Goal: Task Accomplishment & Management: Use online tool/utility

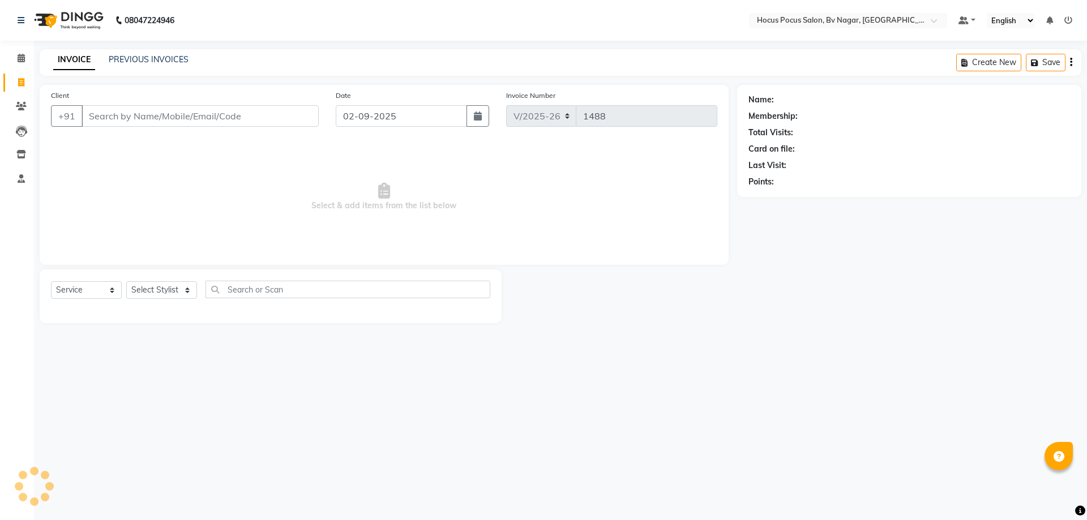
select select "6056"
select select "service"
click at [170, 62] on link "PREVIOUS INVOICES" at bounding box center [149, 59] width 80 height 10
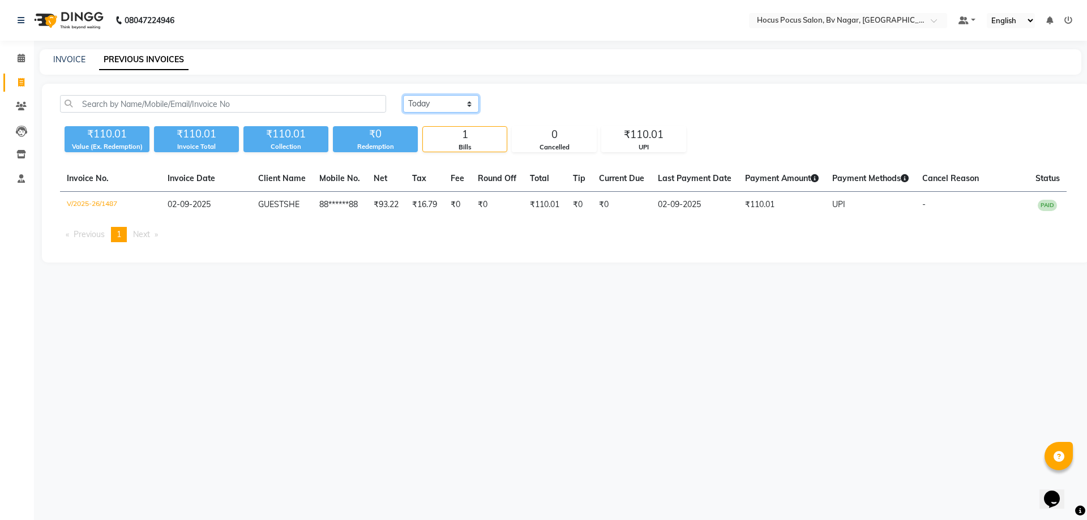
click at [443, 108] on select "[DATE] [DATE] Custom Range" at bounding box center [441, 104] width 76 height 18
click at [403, 95] on select "[DATE] [DATE] Custom Range" at bounding box center [441, 104] width 76 height 18
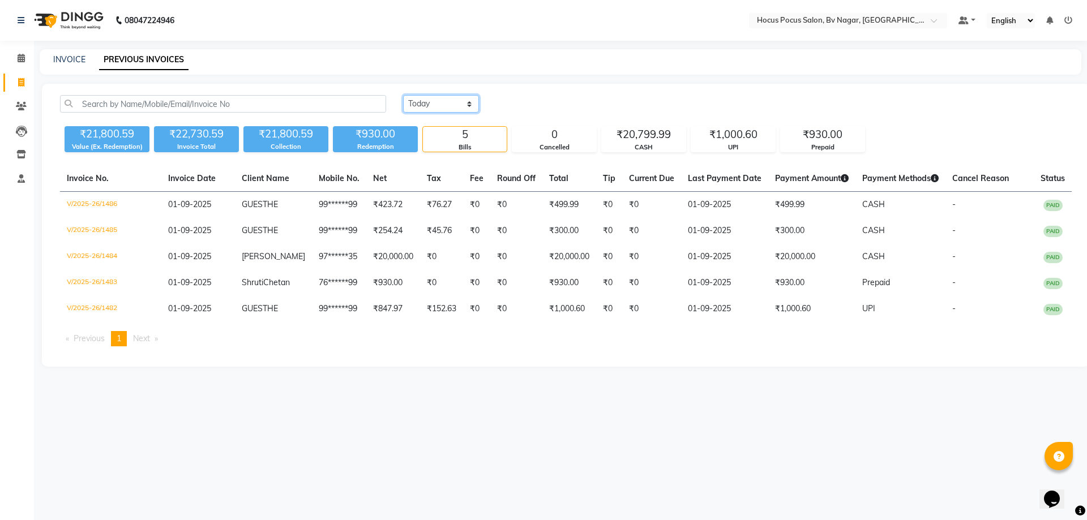
click at [454, 105] on select "[DATE] [DATE] Custom Range" at bounding box center [441, 104] width 76 height 18
click at [403, 95] on select "[DATE] [DATE] Custom Range" at bounding box center [441, 104] width 76 height 18
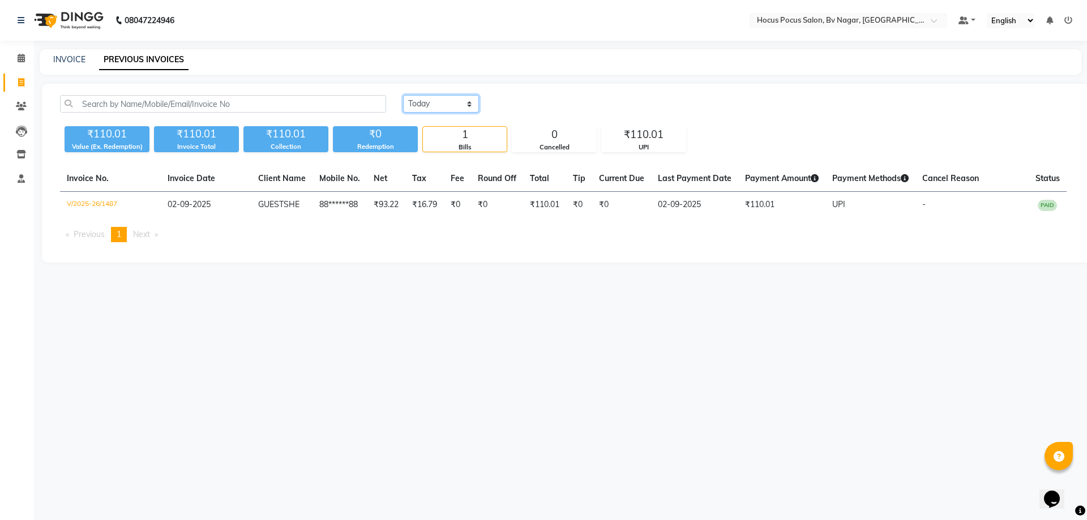
click at [462, 104] on select "[DATE] [DATE] Custom Range" at bounding box center [441, 104] width 76 height 18
select select "range"
click at [403, 95] on select "[DATE] [DATE] Custom Range" at bounding box center [441, 104] width 76 height 18
click at [559, 108] on input "02-09-2025" at bounding box center [533, 104] width 79 height 16
select select "9"
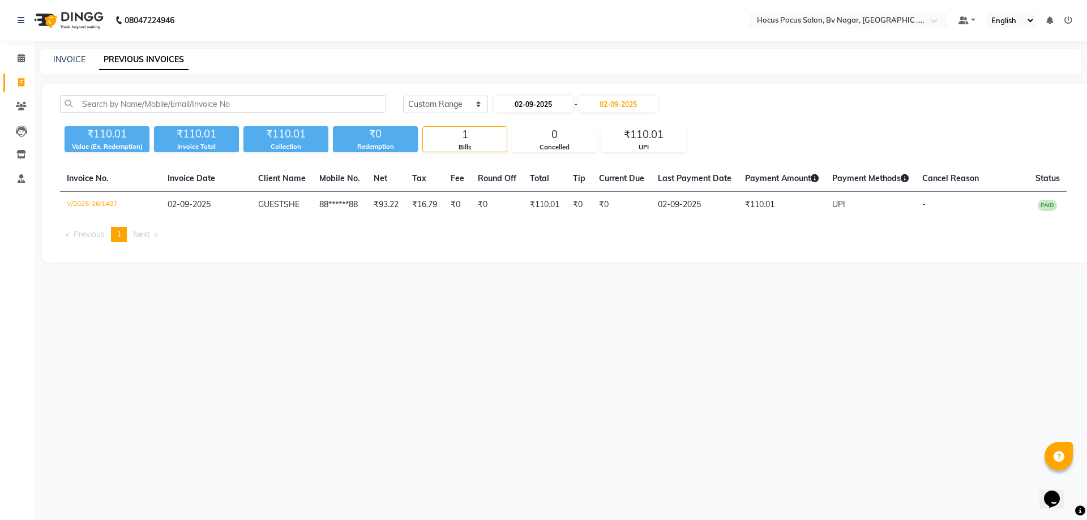
select select "2025"
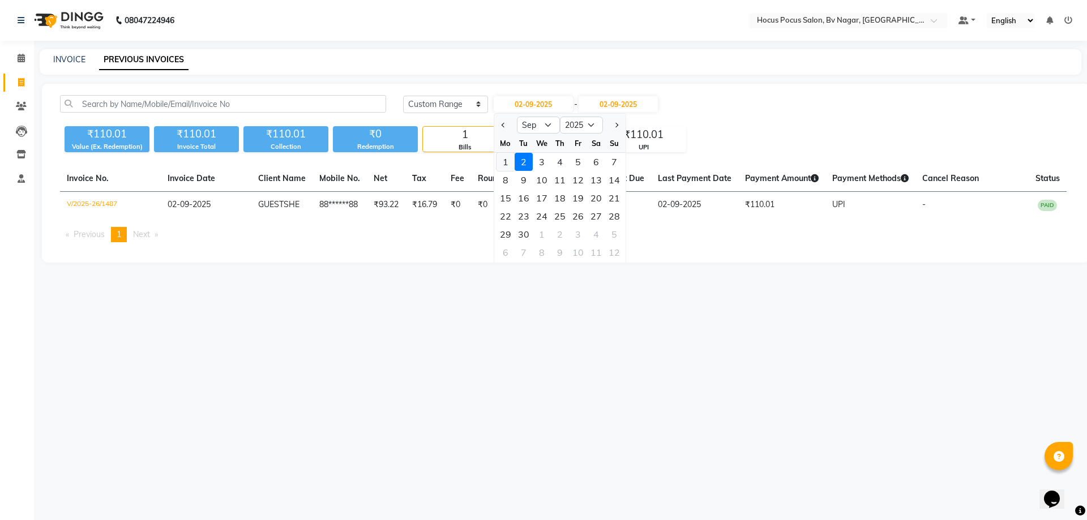
click at [505, 162] on div "1" at bounding box center [505, 162] width 18 height 18
type input "01-09-2025"
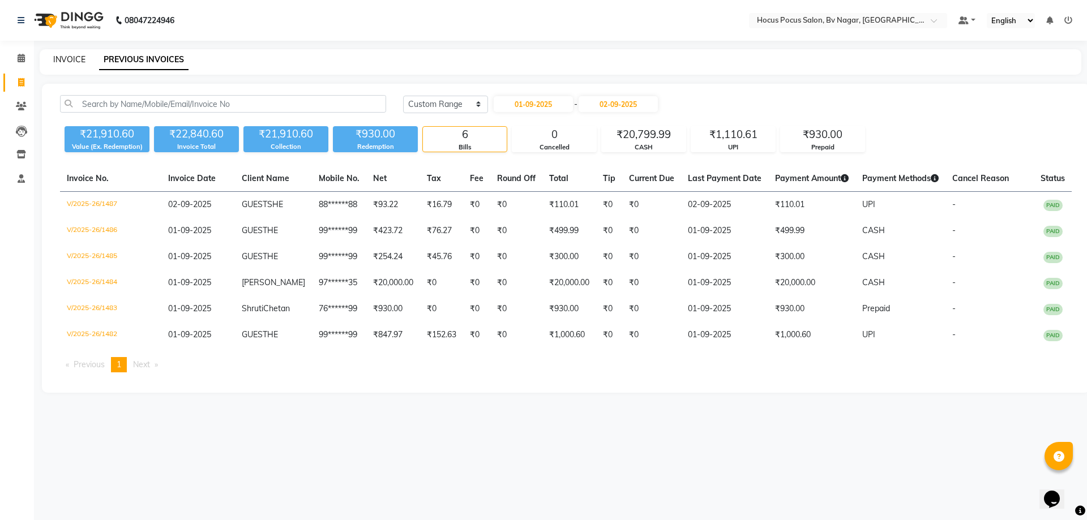
click at [56, 60] on link "INVOICE" at bounding box center [69, 59] width 32 height 10
select select "service"
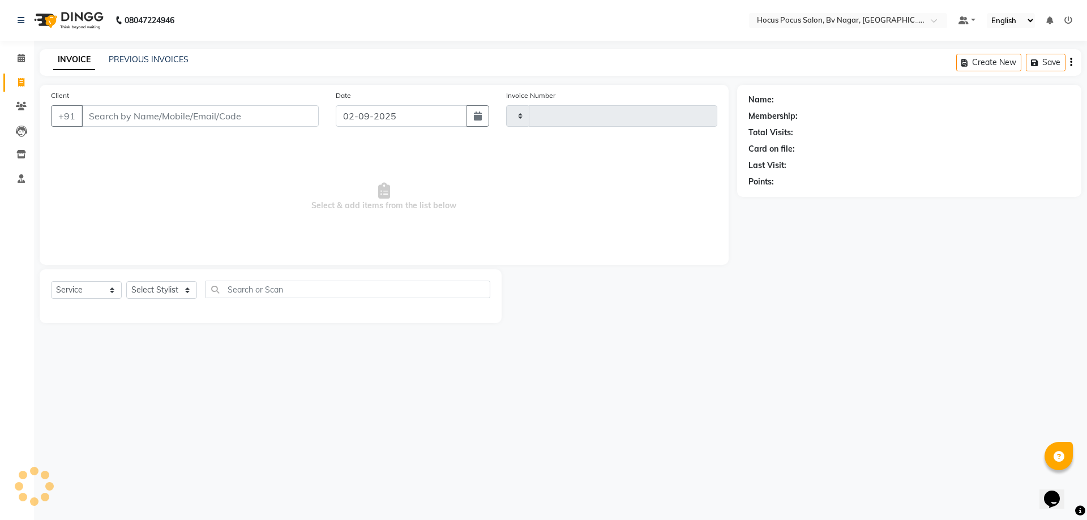
type input "1488"
select select "6056"
click at [173, 55] on link "PREVIOUS INVOICES" at bounding box center [149, 59] width 80 height 10
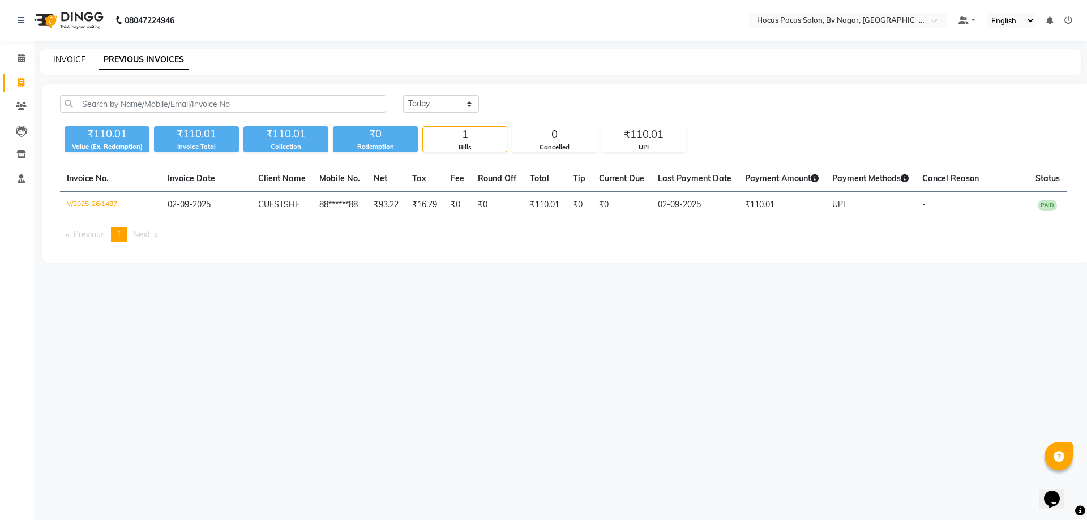
click at [68, 63] on link "INVOICE" at bounding box center [69, 59] width 32 height 10
select select "service"
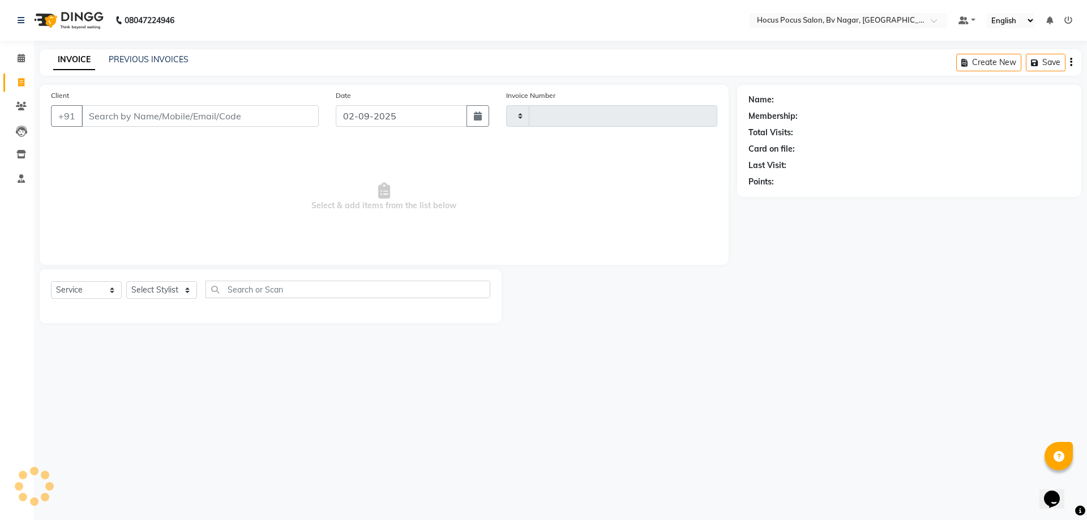
type input "1488"
select select "6056"
click at [156, 56] on link "PREVIOUS INVOICES" at bounding box center [149, 59] width 80 height 10
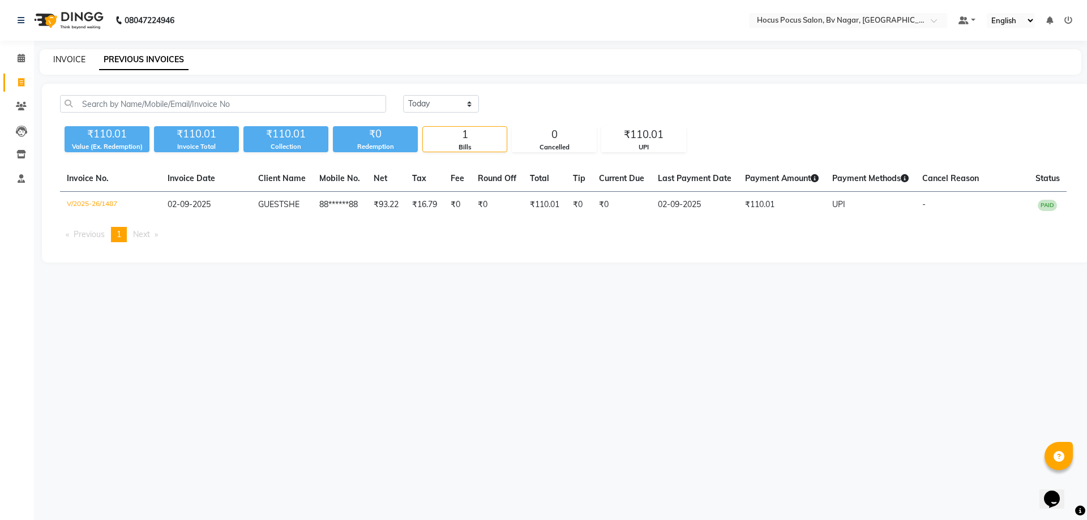
click at [73, 57] on link "INVOICE" at bounding box center [69, 59] width 32 height 10
select select "service"
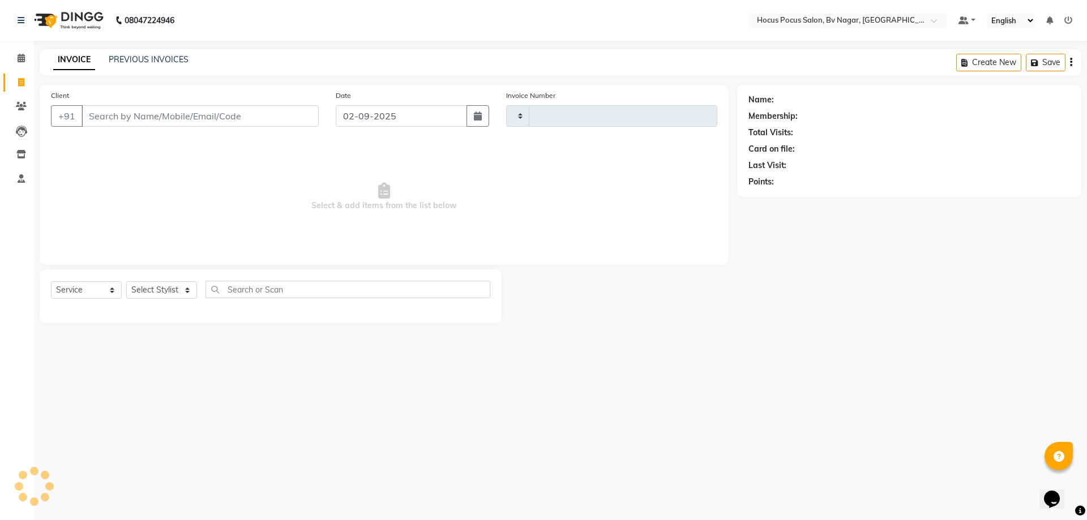
type input "1488"
select select "6056"
click at [169, 54] on link "PREVIOUS INVOICES" at bounding box center [149, 59] width 80 height 10
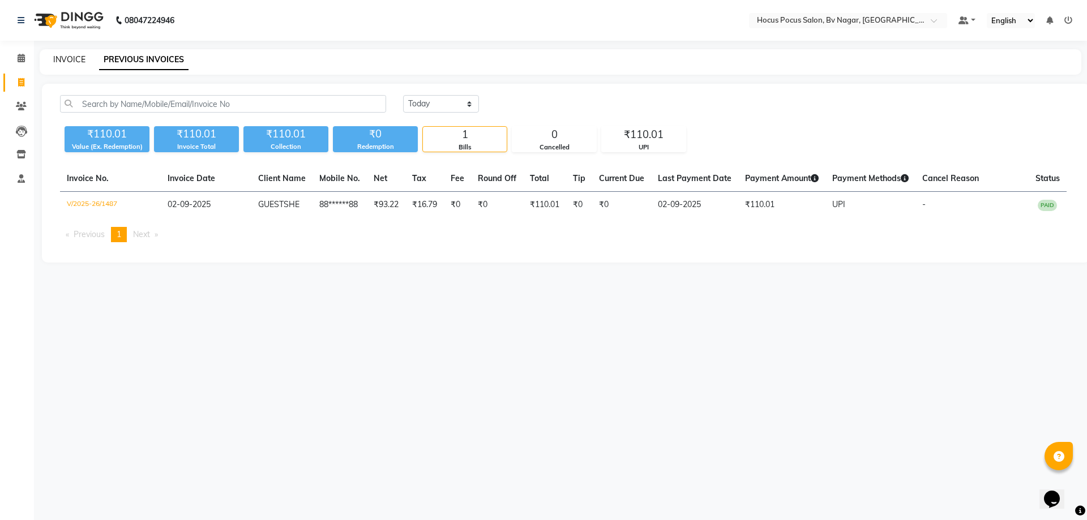
click at [67, 57] on link "INVOICE" at bounding box center [69, 59] width 32 height 10
select select "6056"
select select "service"
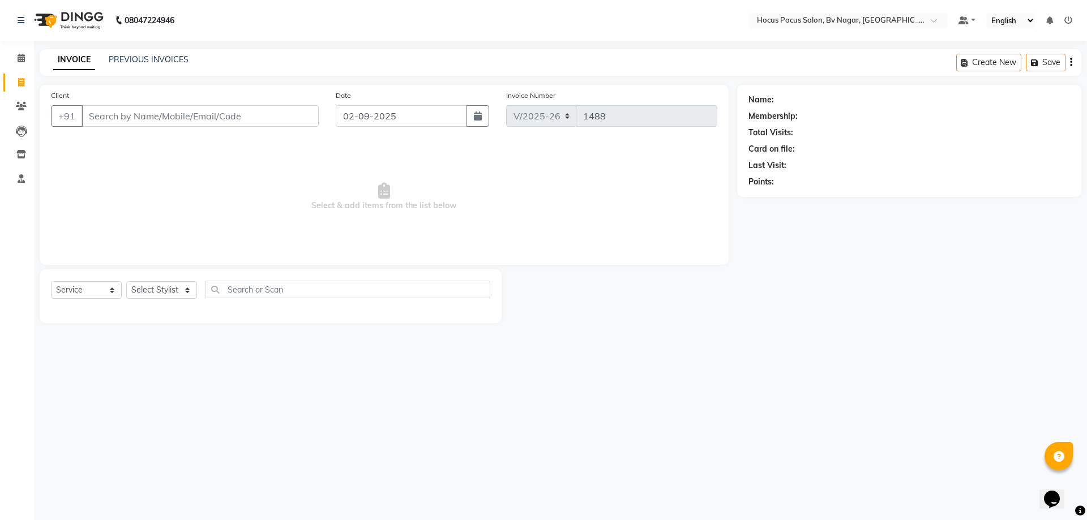
type input "S"
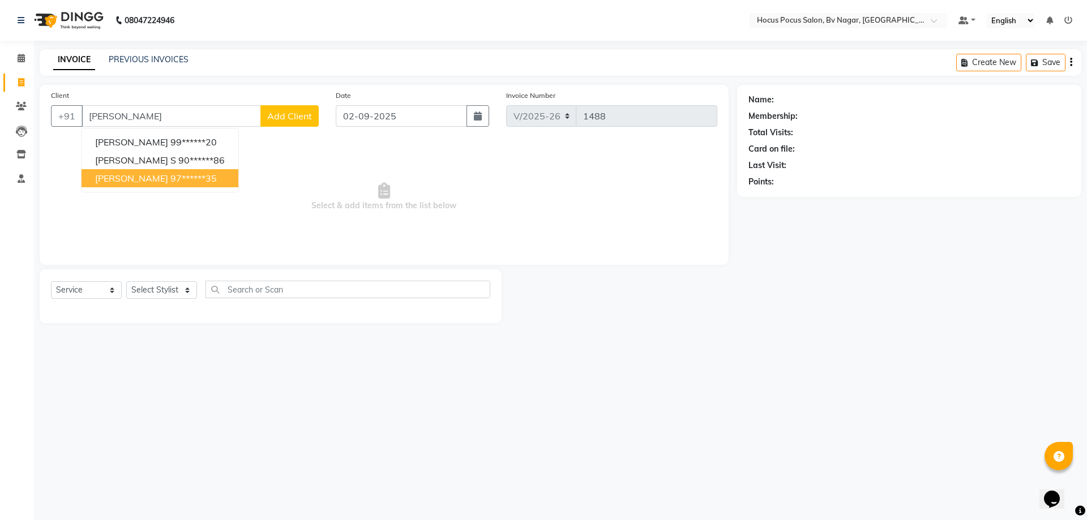
click at [128, 186] on button "[PERSON_NAME] 97******35" at bounding box center [160, 178] width 157 height 18
type input "97******35"
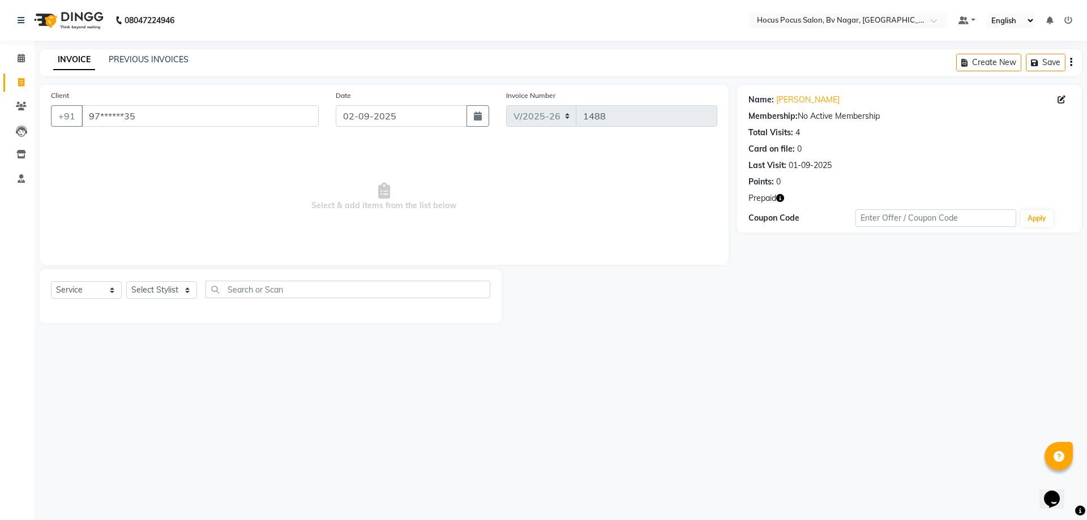
click at [782, 197] on icon "button" at bounding box center [780, 198] width 8 height 8
click at [773, 264] on div "Name: [PERSON_NAME] Membership: No Active Membership Total Visits: 4 Card on fi…" at bounding box center [913, 204] width 353 height 238
click at [148, 292] on select "Select Stylist [PERSON_NAME] [PERSON_NAME] hocus pocus [PERSON_NAME] Sashy" at bounding box center [161, 290] width 71 height 18
select select "62622"
click at [126, 281] on select "Select Stylist [PERSON_NAME] [PERSON_NAME] hocus pocus [PERSON_NAME] Sashy" at bounding box center [161, 290] width 71 height 18
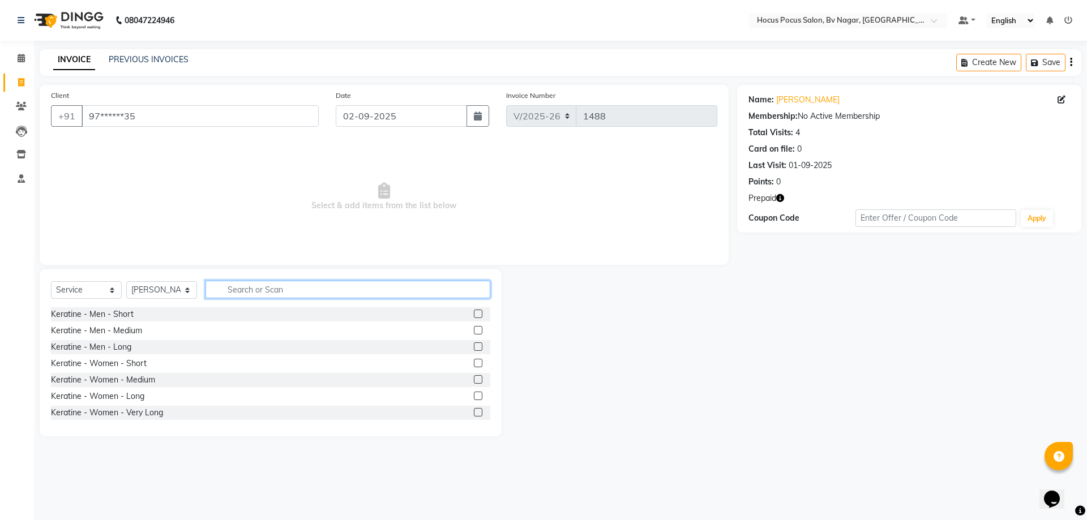
click at [259, 290] on input "text" at bounding box center [347, 290] width 285 height 18
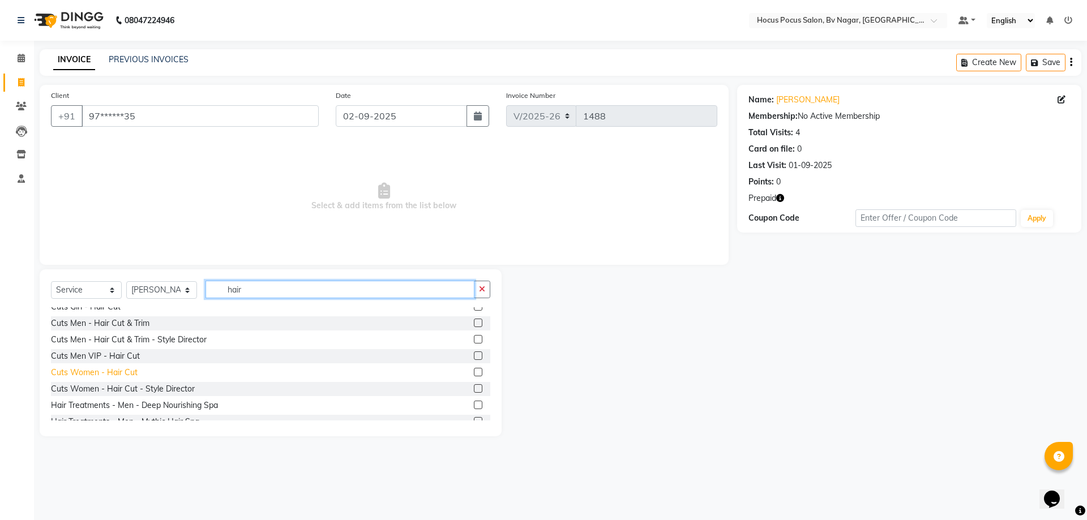
type input "hair"
click at [109, 369] on div "Cuts Women - Hair Cut" at bounding box center [94, 373] width 87 height 12
checkbox input "false"
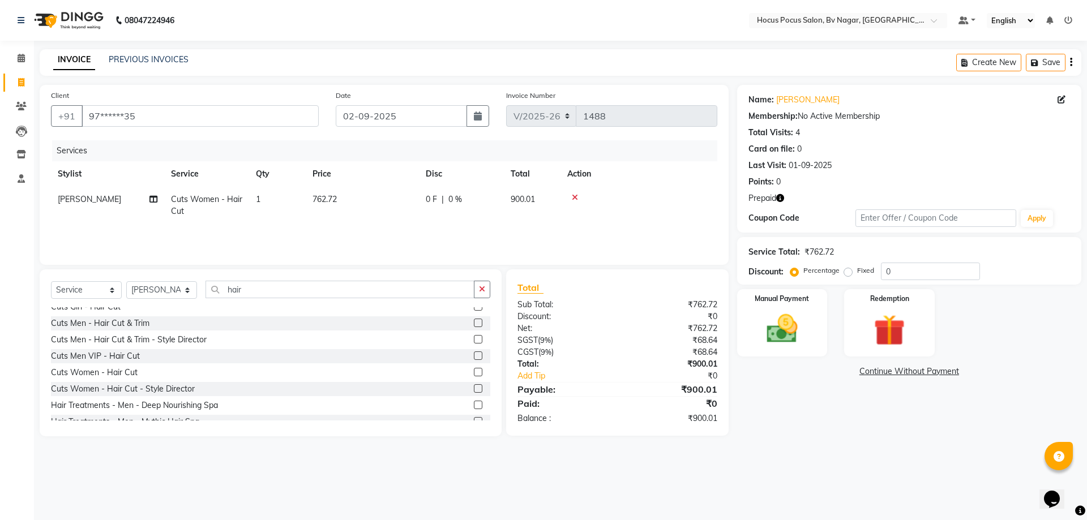
click at [348, 199] on td "762.72" at bounding box center [362, 205] width 113 height 37
select select "62622"
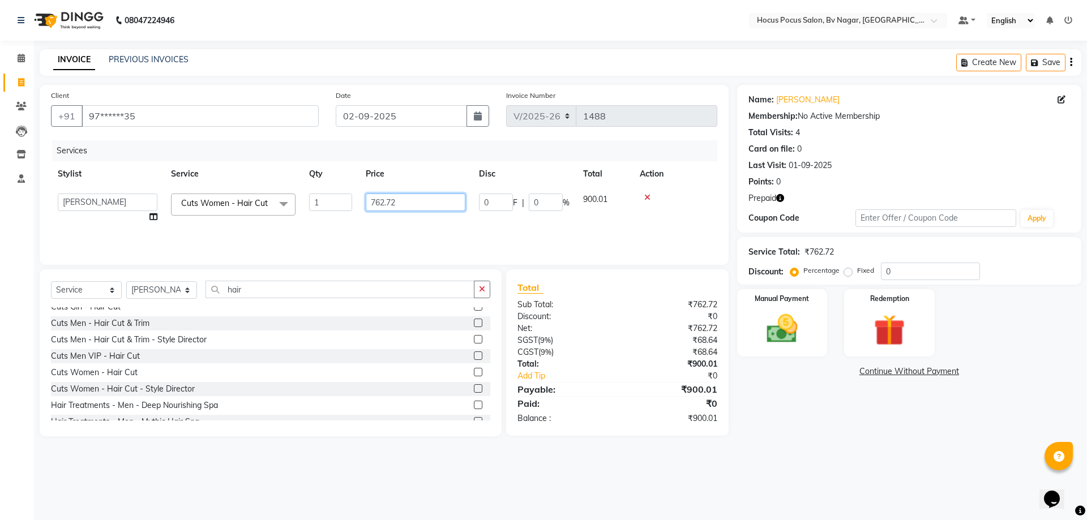
click at [414, 199] on input "762.72" at bounding box center [416, 203] width 100 height 18
type input "7"
type input "900"
click at [415, 235] on div "Services Stylist Service Qty Price Disc Total Action [PERSON_NAME] [PERSON_NAME…" at bounding box center [384, 196] width 666 height 113
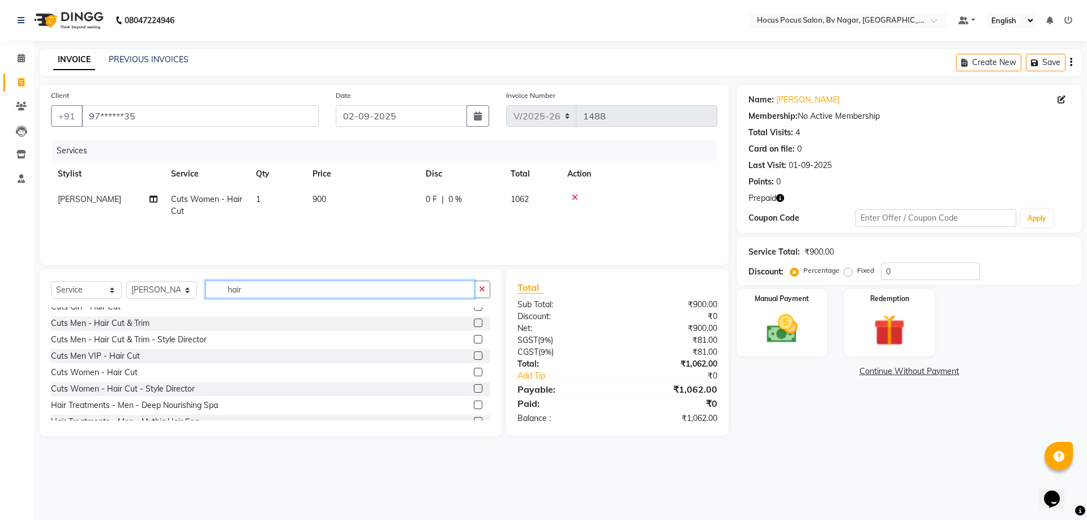
click at [252, 294] on input "hair" at bounding box center [339, 290] width 269 height 18
type input "h"
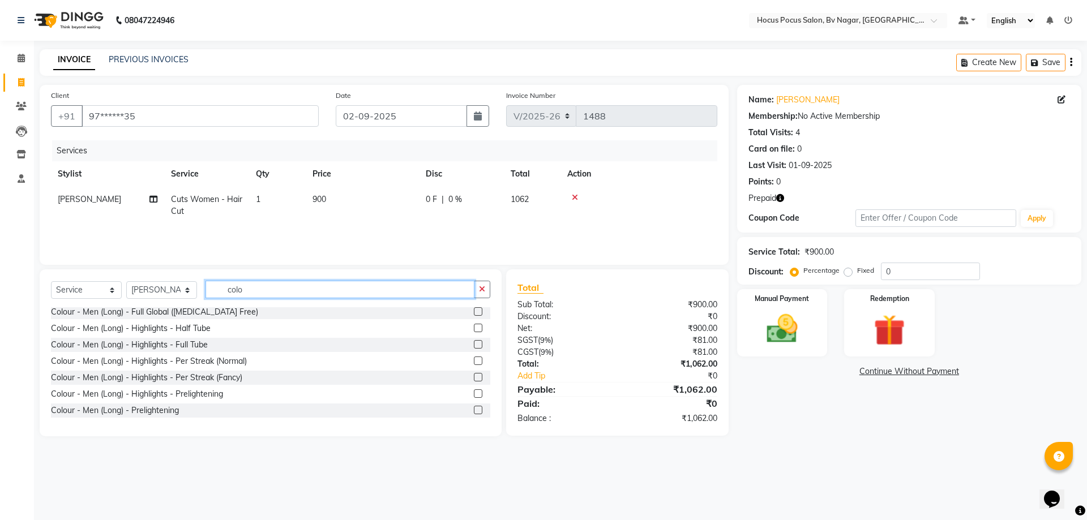
scroll to position [283, 0]
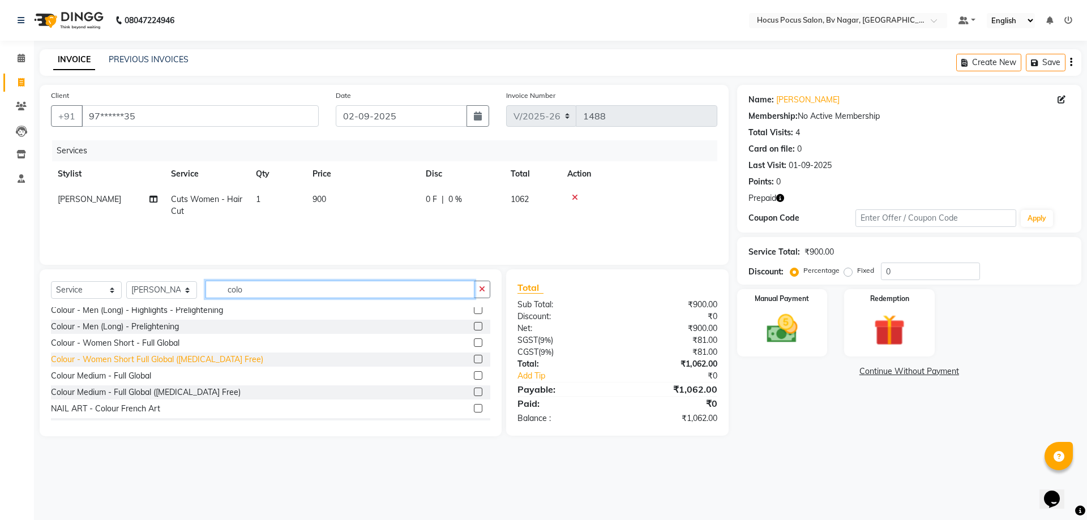
type input "colo"
click at [148, 356] on div "Colour - Women Short Full Global ([MEDICAL_DATA] Free)" at bounding box center [157, 360] width 212 height 12
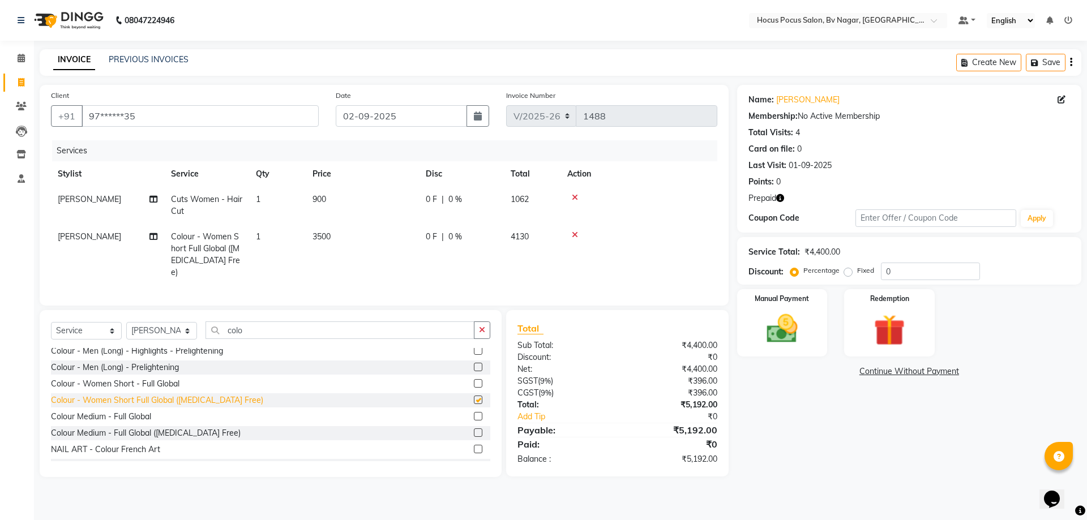
checkbox input "false"
click at [339, 238] on td "3500" at bounding box center [362, 254] width 113 height 61
select select "62622"
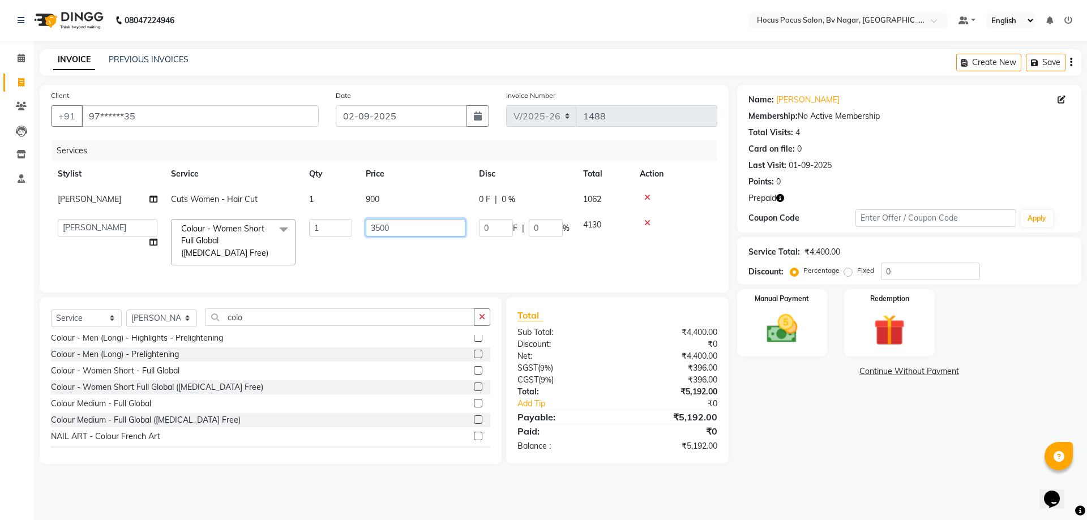
click at [393, 228] on input "3500" at bounding box center [416, 228] width 100 height 18
type input "3"
type input "5500"
click at [250, 326] on input "colo" at bounding box center [339, 317] width 269 height 18
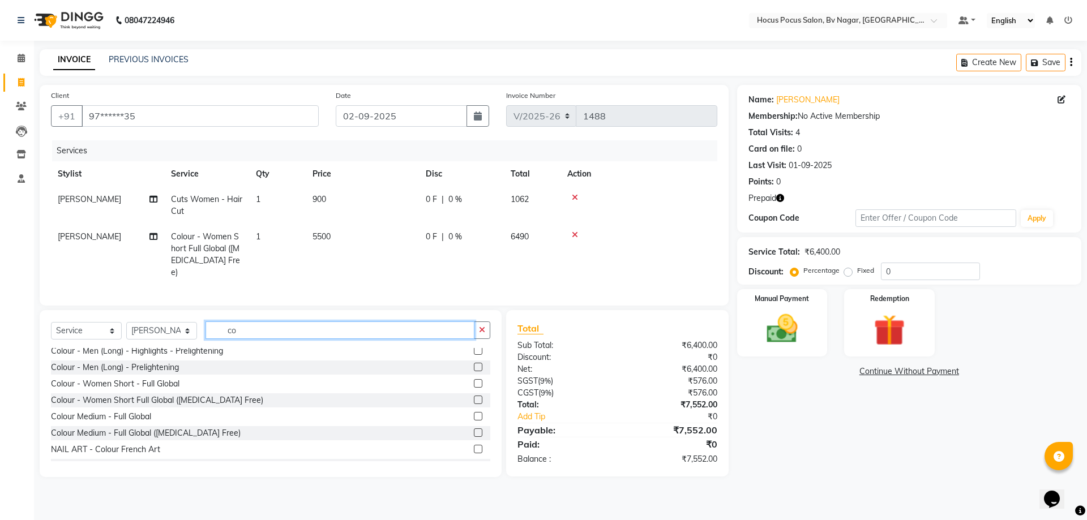
type input "c"
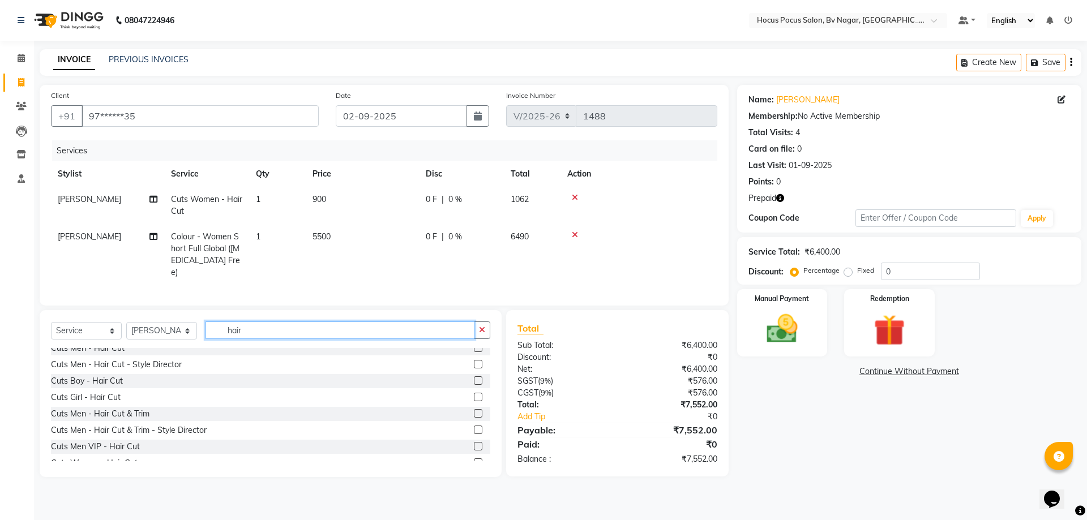
scroll to position [0, 0]
type input "hair"
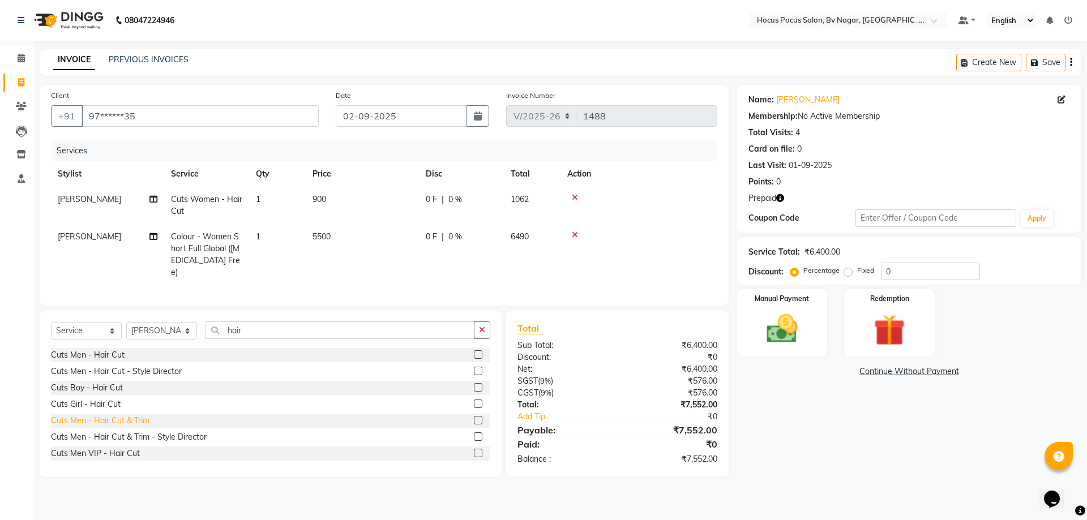
click at [132, 415] on div "Cuts Men - Hair Cut & Trim" at bounding box center [100, 421] width 98 height 12
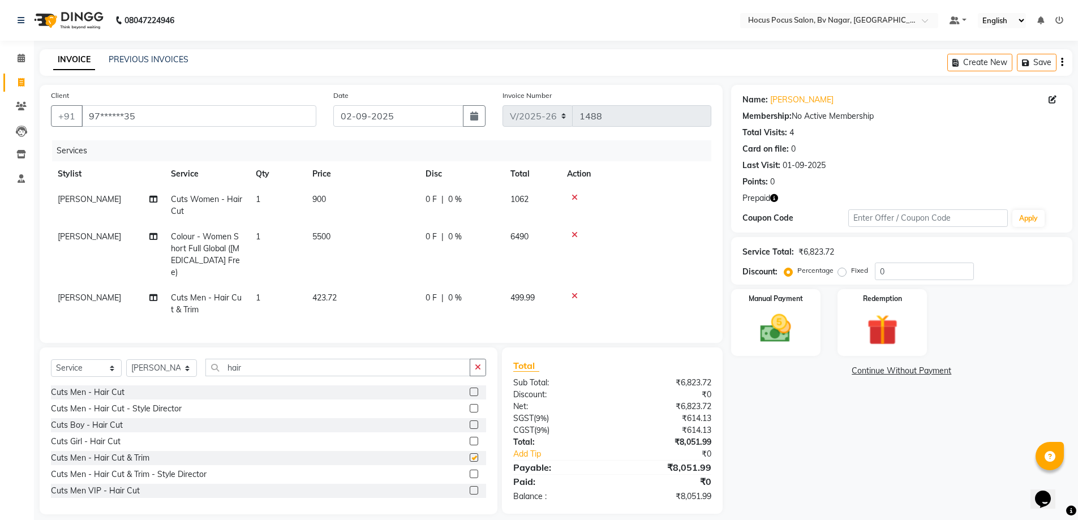
checkbox input "false"
click at [339, 287] on td "423.72" at bounding box center [362, 303] width 113 height 37
select select "62622"
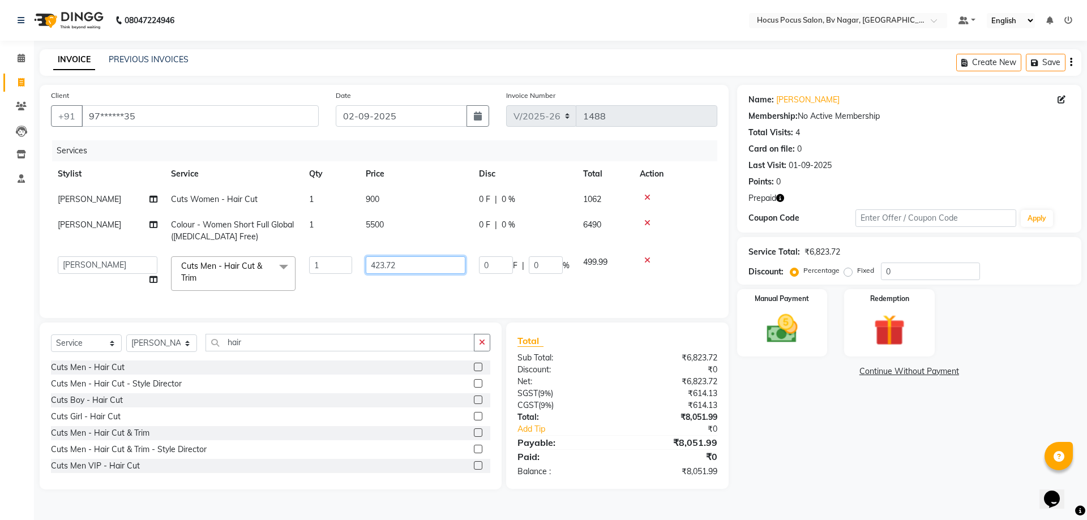
click at [411, 268] on input "423.72" at bounding box center [416, 265] width 100 height 18
type input "4"
type input "500"
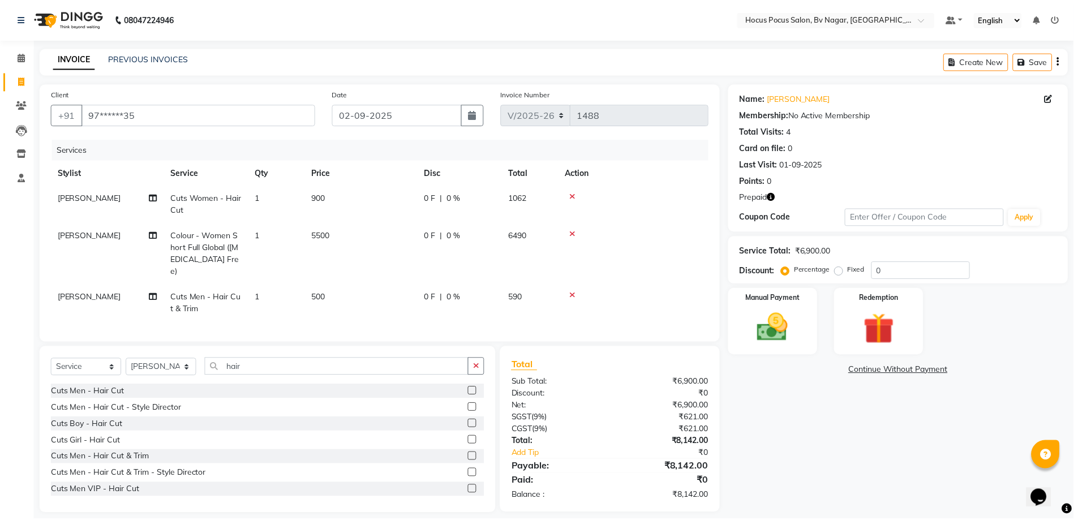
click at [413, 292] on td "500" at bounding box center [362, 303] width 113 height 37
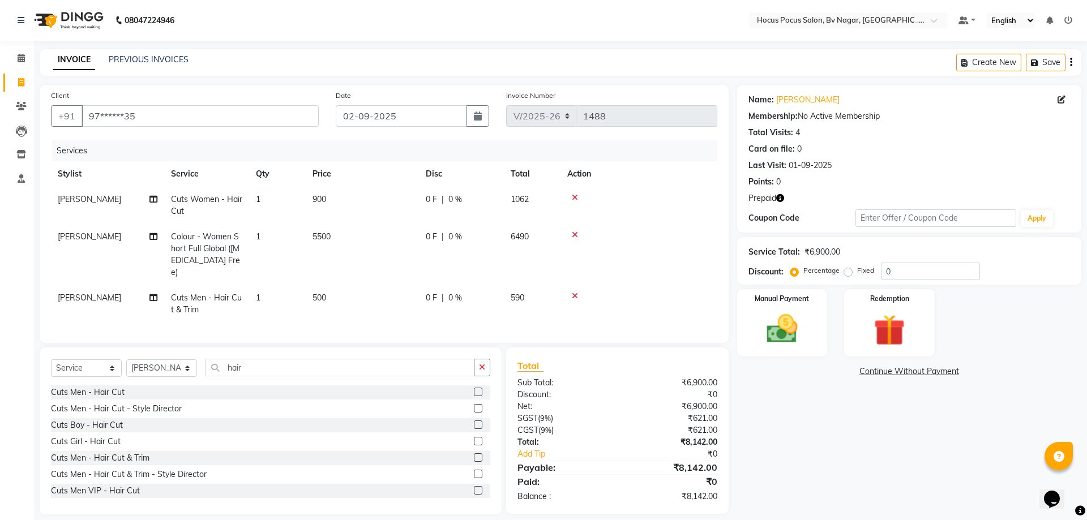
select select "62622"
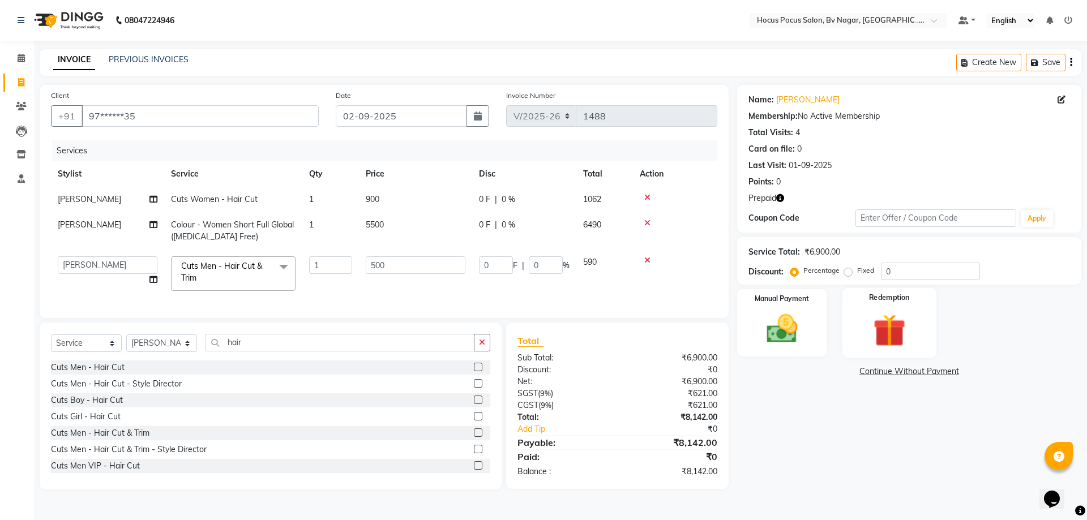
click at [865, 346] on img at bounding box center [889, 330] width 53 height 40
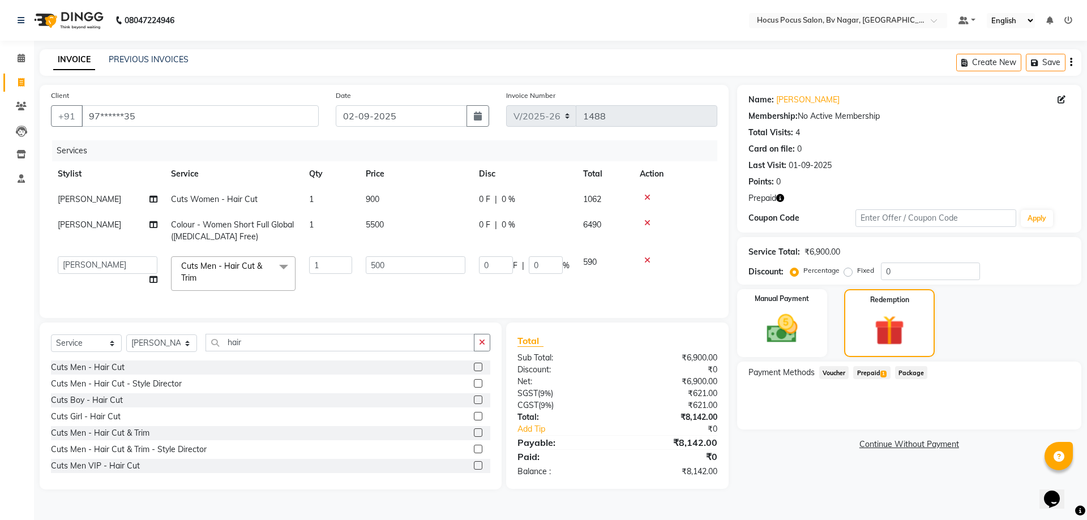
click at [878, 380] on div "Prepaid 1" at bounding box center [868, 373] width 41 height 15
click at [881, 374] on span "1" at bounding box center [883, 374] width 6 height 7
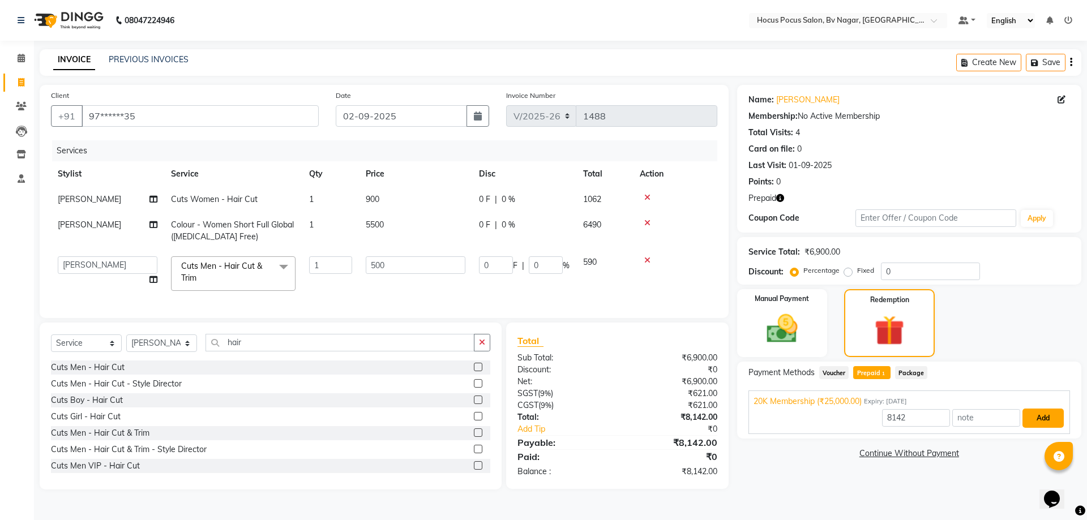
click at [1043, 414] on button "Add" at bounding box center [1042, 418] width 41 height 19
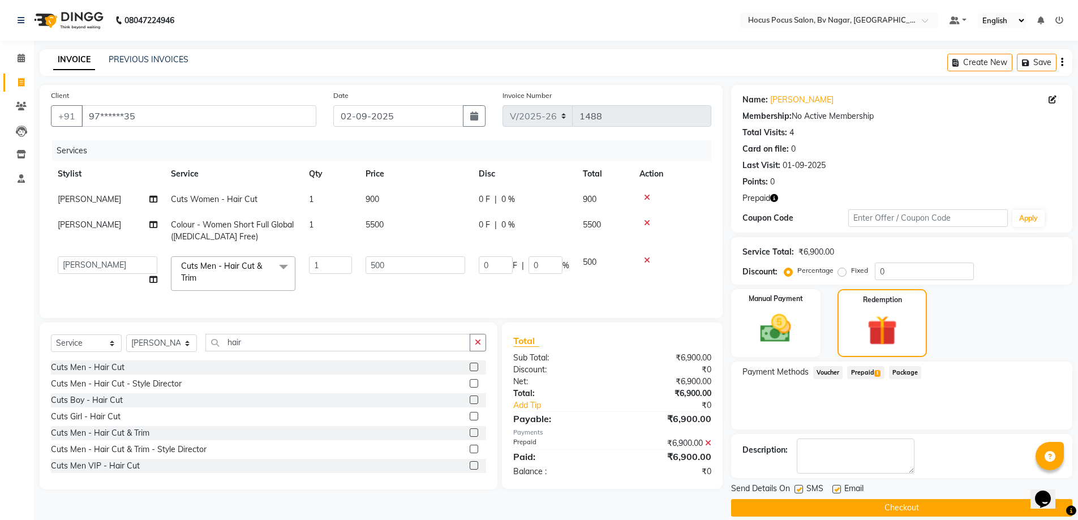
scroll to position [14, 0]
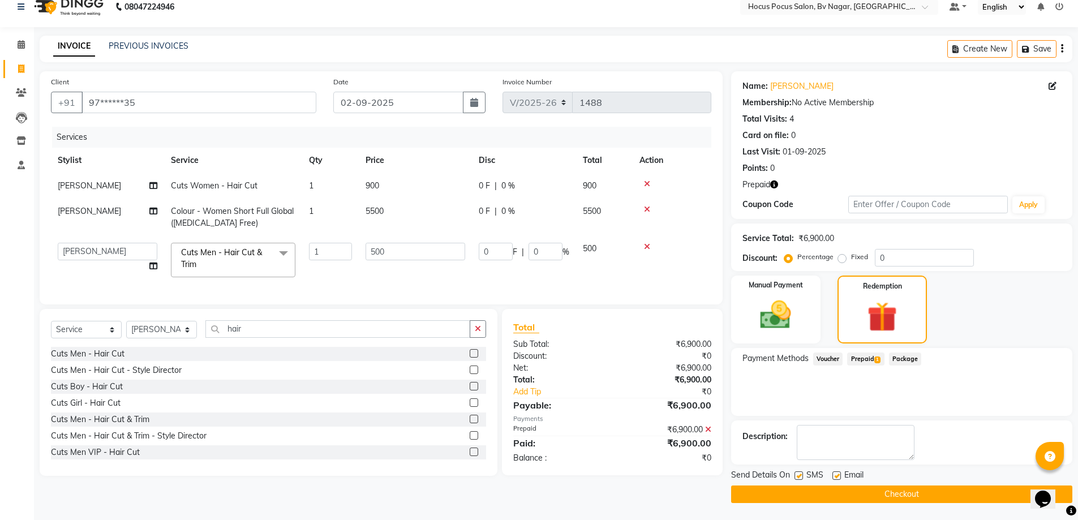
click at [800, 476] on label at bounding box center [799, 475] width 8 height 8
click at [800, 476] on input "checkbox" at bounding box center [798, 476] width 7 height 7
checkbox input "false"
click at [804, 490] on button "Checkout" at bounding box center [901, 495] width 341 height 18
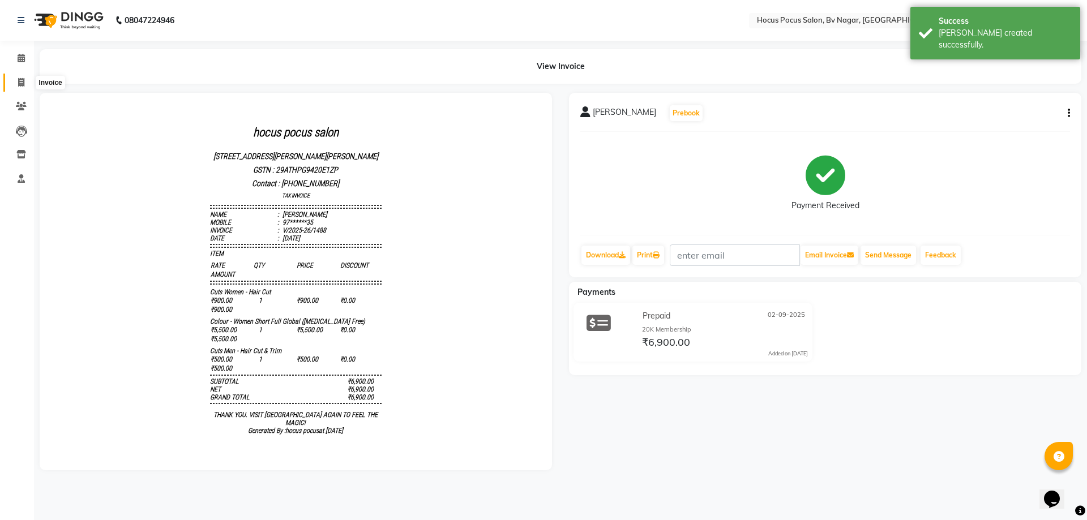
click at [21, 85] on icon at bounding box center [21, 82] width 6 height 8
select select "6056"
select select "service"
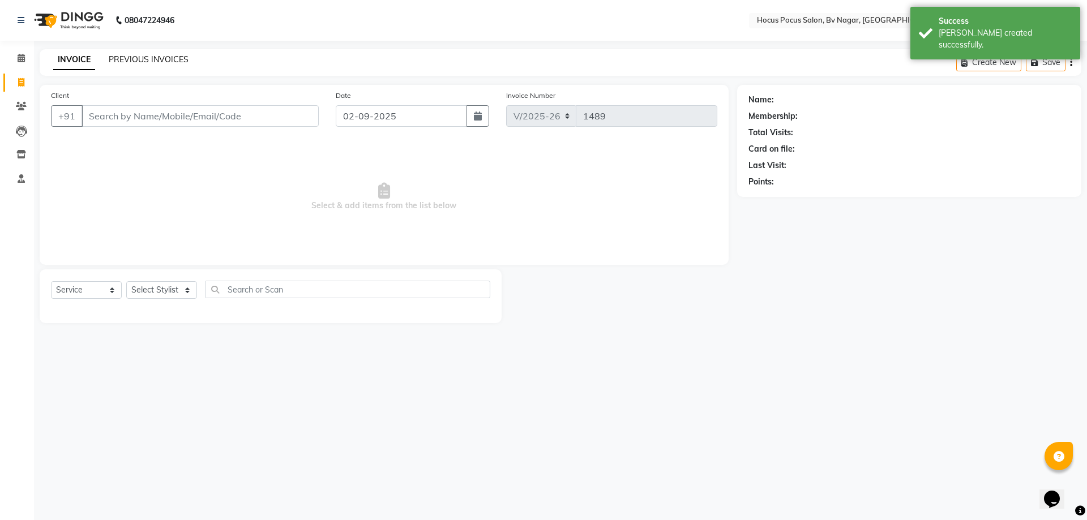
click at [140, 56] on link "PREVIOUS INVOICES" at bounding box center [149, 59] width 80 height 10
